Goal: Information Seeking & Learning: Learn about a topic

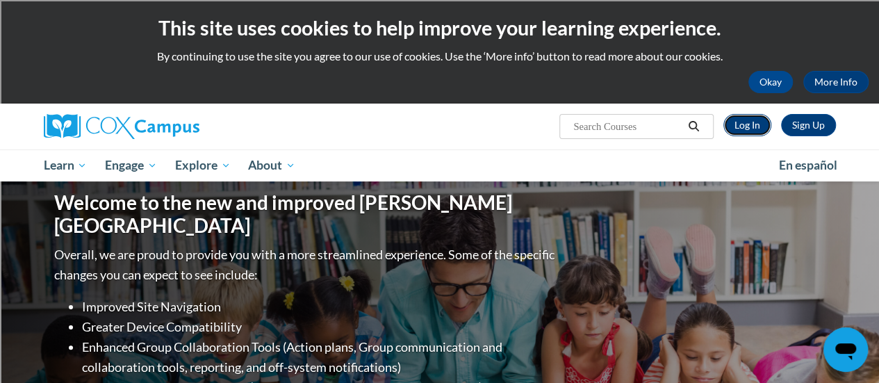
click at [746, 120] on link "Log In" at bounding box center [747, 125] width 48 height 22
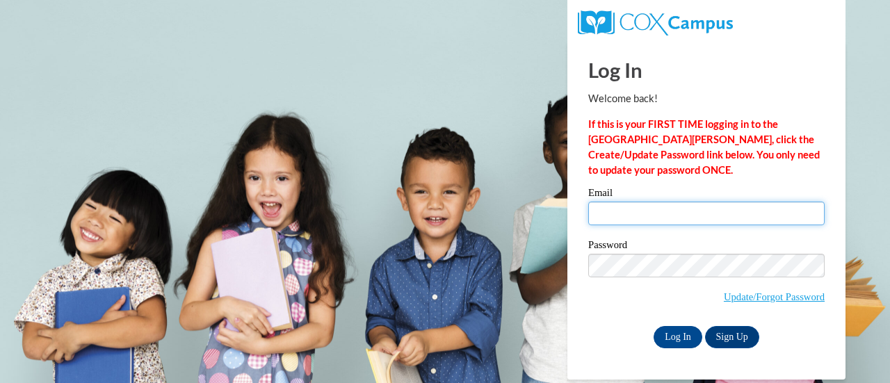
click at [612, 211] on input "Email" at bounding box center [706, 214] width 236 height 24
type input "kim.fisher@rusd.org"
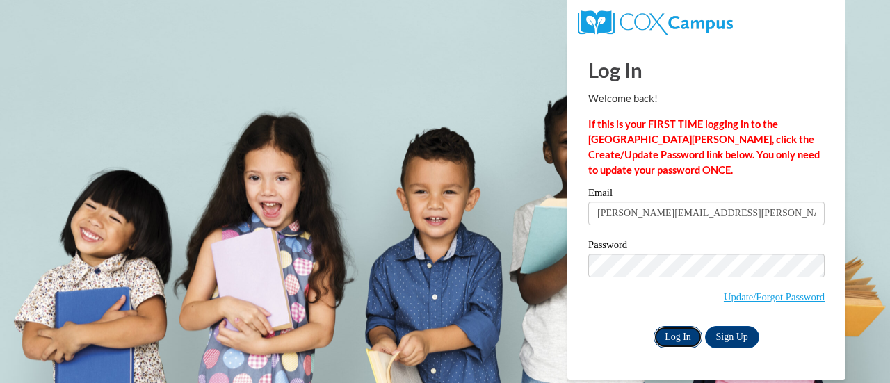
click at [680, 338] on input "Log In" at bounding box center [677, 337] width 49 height 22
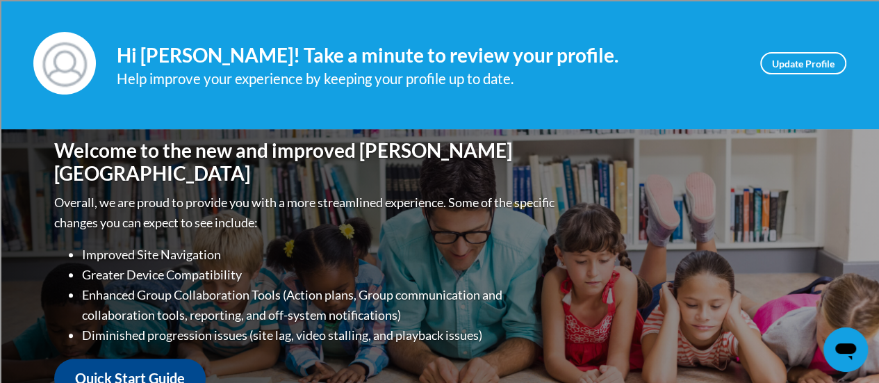
scroll to position [37, 0]
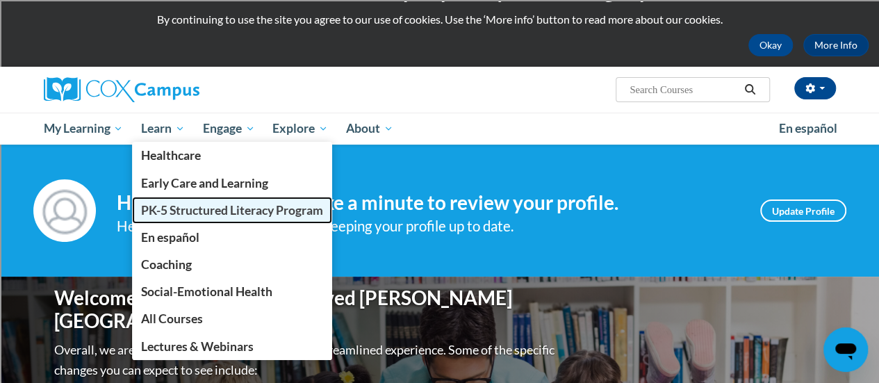
click at [210, 204] on span "PK-5 Structured Literacy Program" at bounding box center [232, 210] width 182 height 15
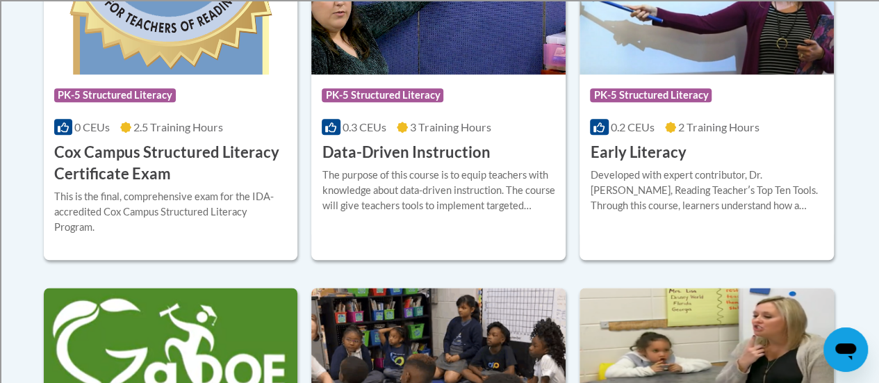
scroll to position [698, 0]
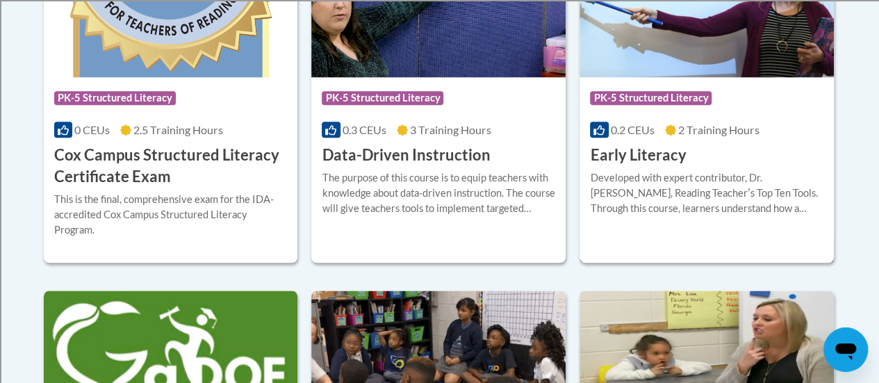
click at [666, 151] on h3 "Early Literacy" at bounding box center [638, 156] width 96 height 22
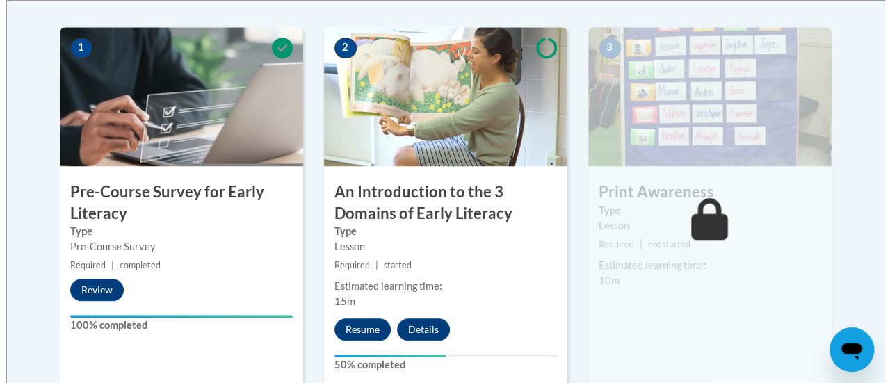
scroll to position [464, 0]
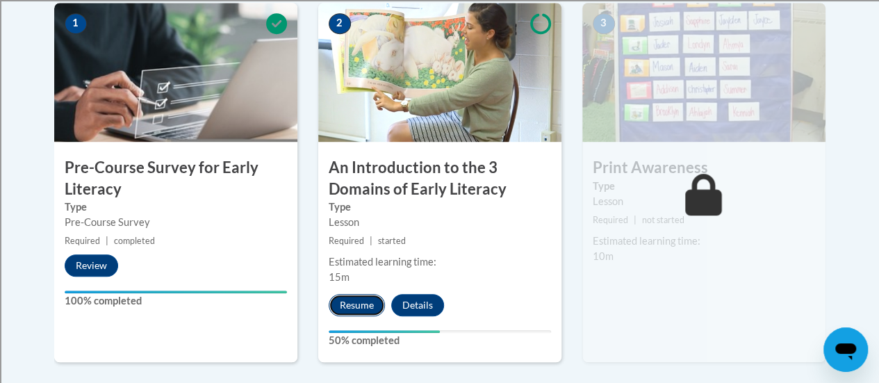
click at [357, 302] on button "Resume" at bounding box center [357, 305] width 56 height 22
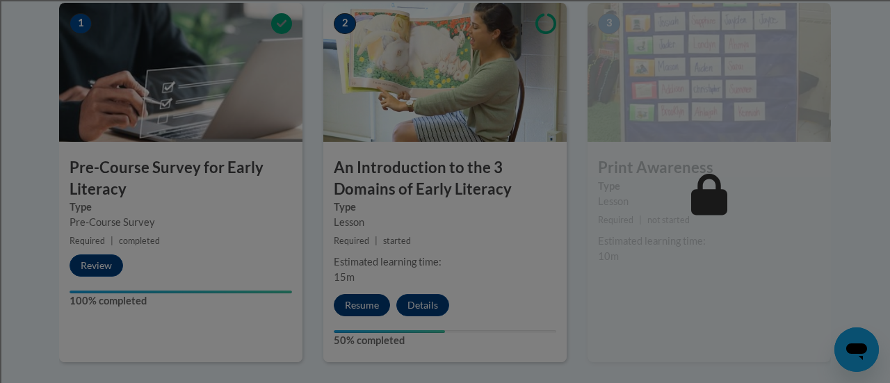
click at [357, 302] on div at bounding box center [445, 191] width 890 height 383
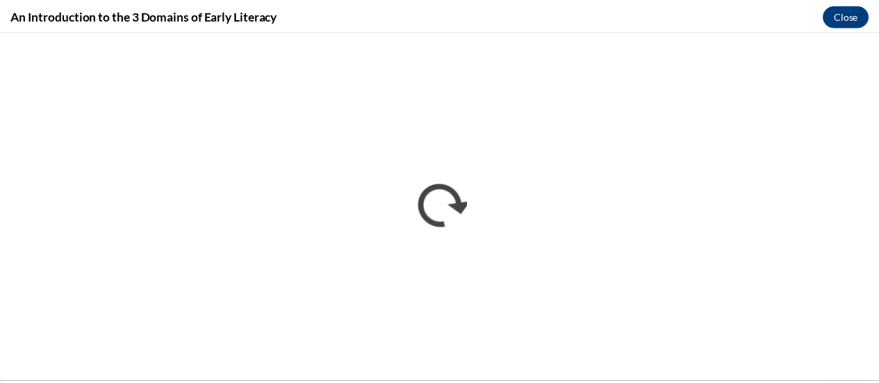
scroll to position [0, 0]
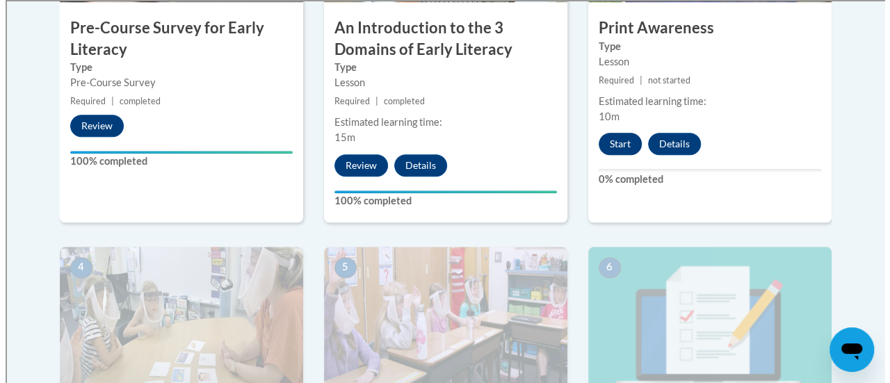
scroll to position [603, 0]
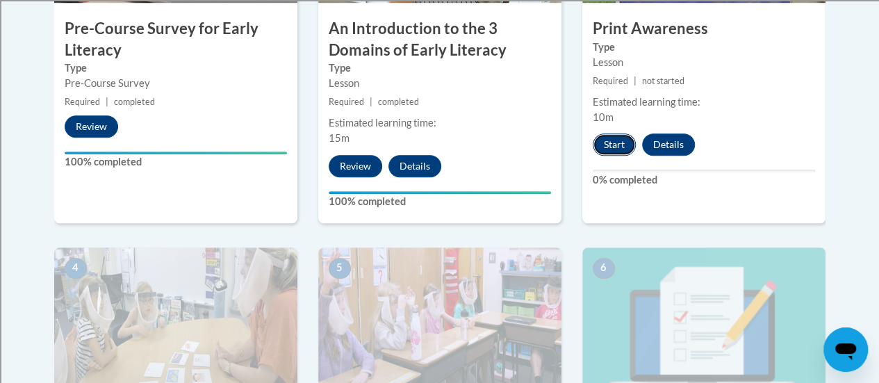
click at [610, 138] on button "Start" at bounding box center [614, 144] width 43 height 22
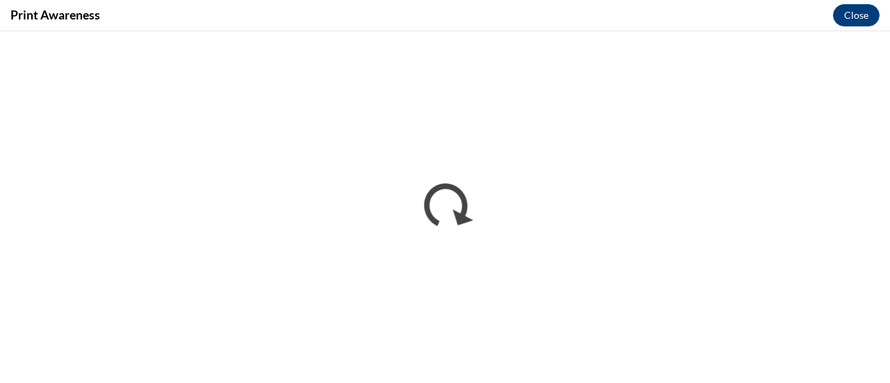
scroll to position [0, 0]
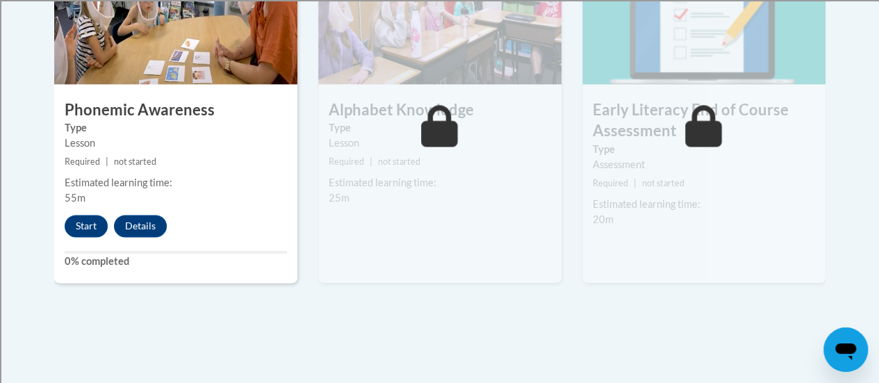
scroll to position [919, 0]
